Goal: Task Accomplishment & Management: Manage account settings

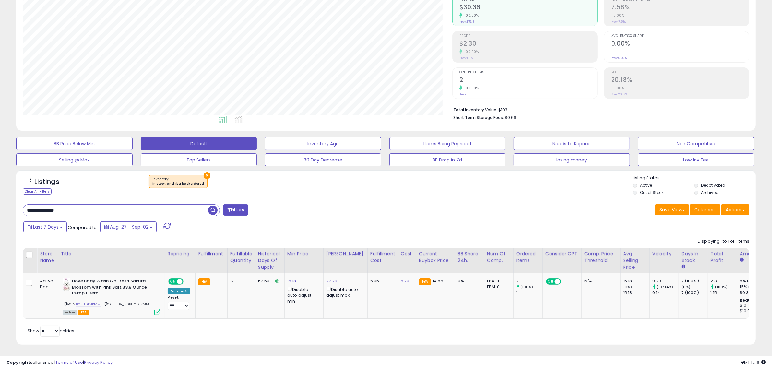
scroll to position [133, 430]
click at [74, 207] on input "**********" at bounding box center [115, 210] width 185 height 11
paste input "text"
type input "**********"
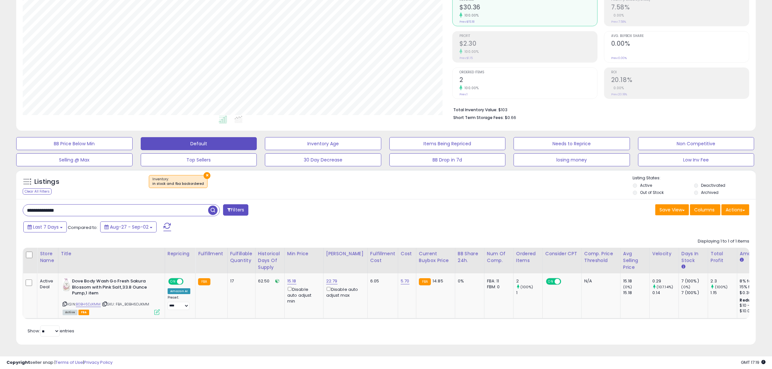
click at [213, 208] on span "button" at bounding box center [212, 210] width 9 height 9
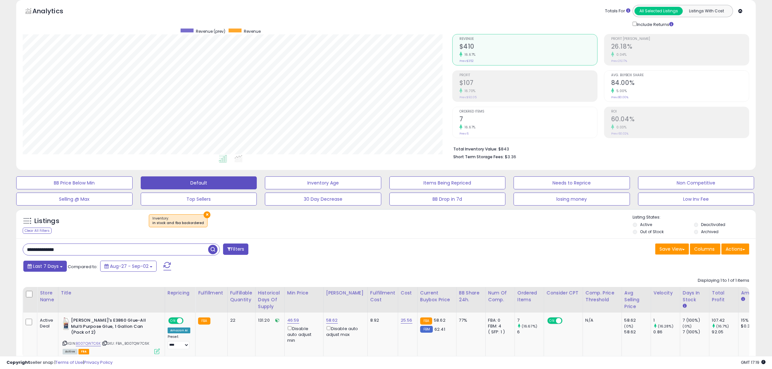
click at [59, 272] on button "Last 7 Days" at bounding box center [44, 266] width 43 height 11
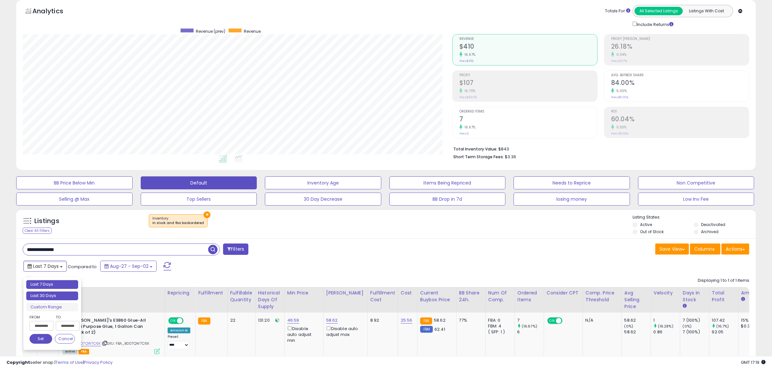
type input "**********"
click at [57, 294] on li "Last 30 Days" at bounding box center [52, 295] width 52 height 9
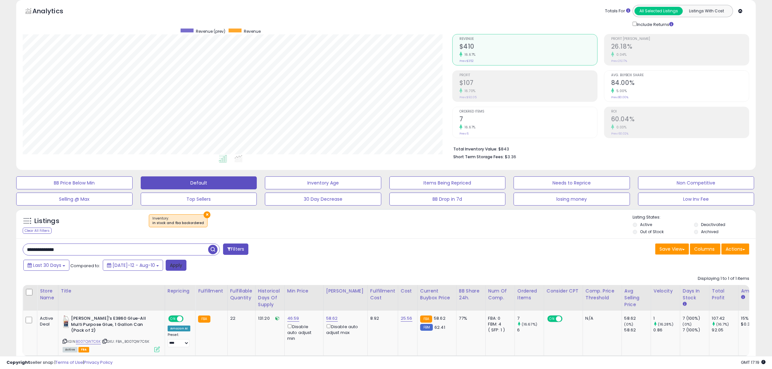
click at [167, 265] on button "Apply" at bounding box center [176, 265] width 21 height 11
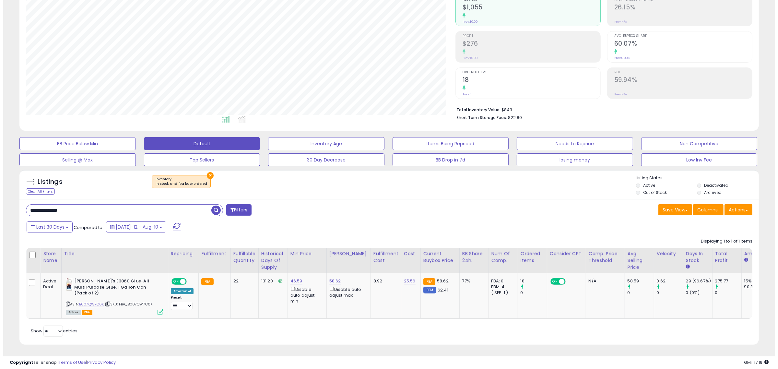
scroll to position [73, 0]
click at [159, 309] on icon at bounding box center [157, 312] width 6 height 6
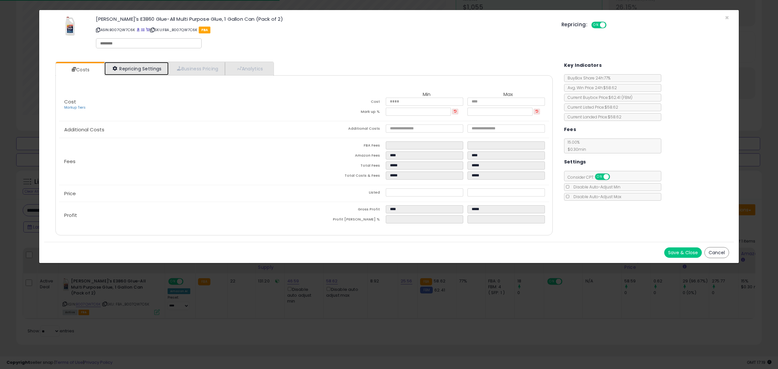
click at [129, 72] on link "Repricing Settings" at bounding box center [136, 68] width 64 height 13
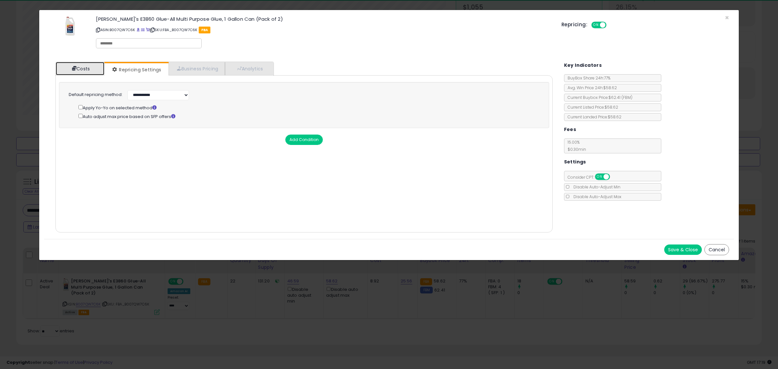
click at [94, 67] on link "Costs" at bounding box center [80, 68] width 49 height 13
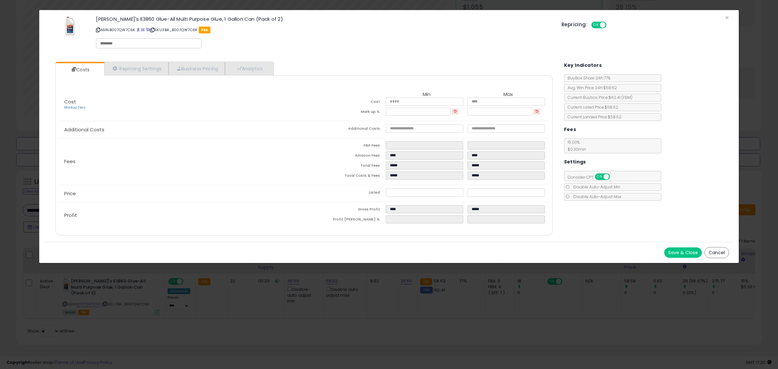
click at [716, 255] on button "Cancel" at bounding box center [717, 252] width 25 height 11
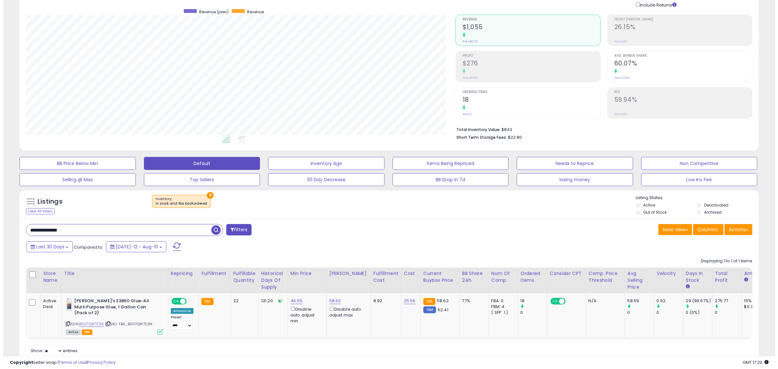
scroll to position [33, 0]
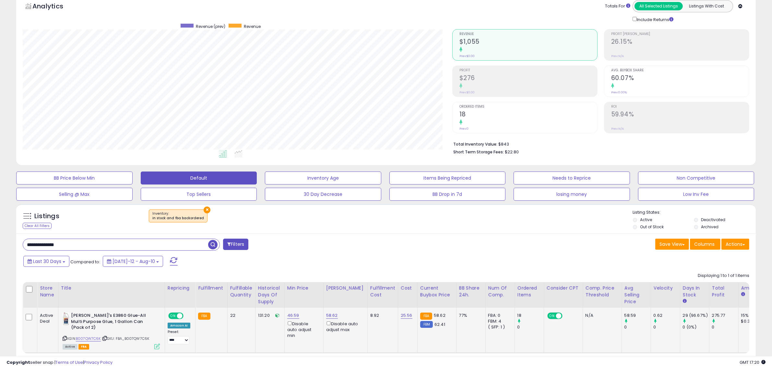
click at [156, 347] on icon at bounding box center [157, 347] width 6 height 6
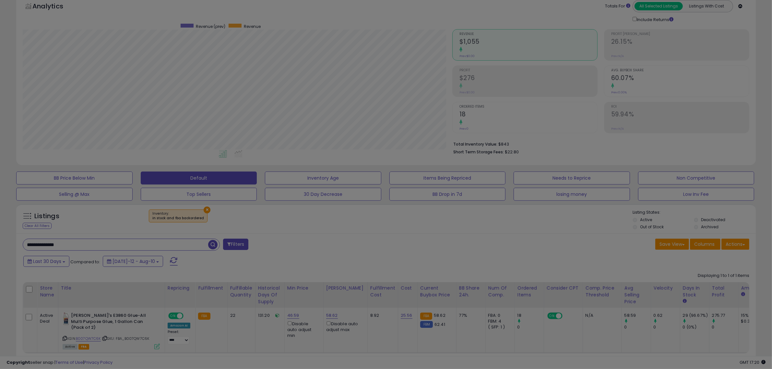
scroll to position [133, 433]
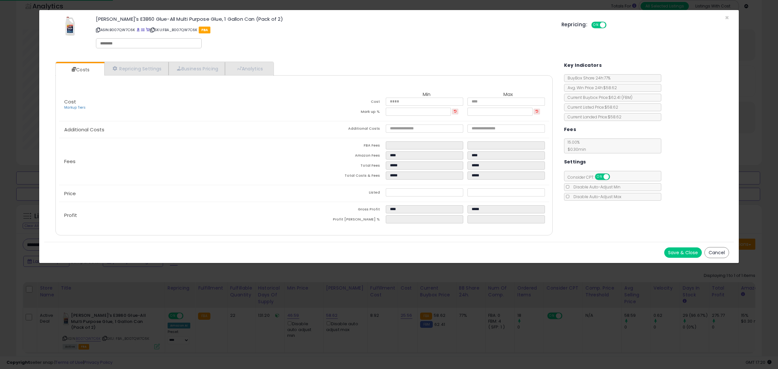
click at [714, 254] on button "Cancel" at bounding box center [717, 252] width 25 height 11
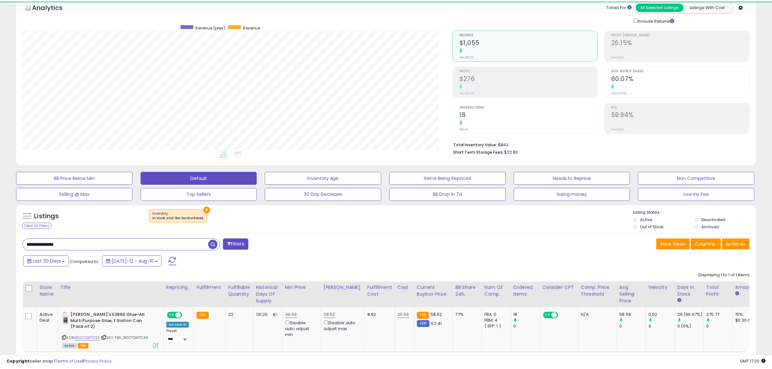
scroll to position [324074, 323778]
